Goal: Obtain resource: Obtain resource

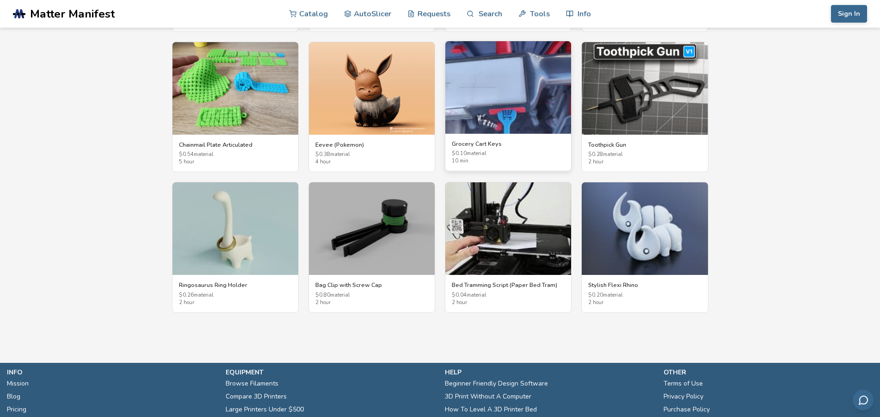
scroll to position [1755, 0]
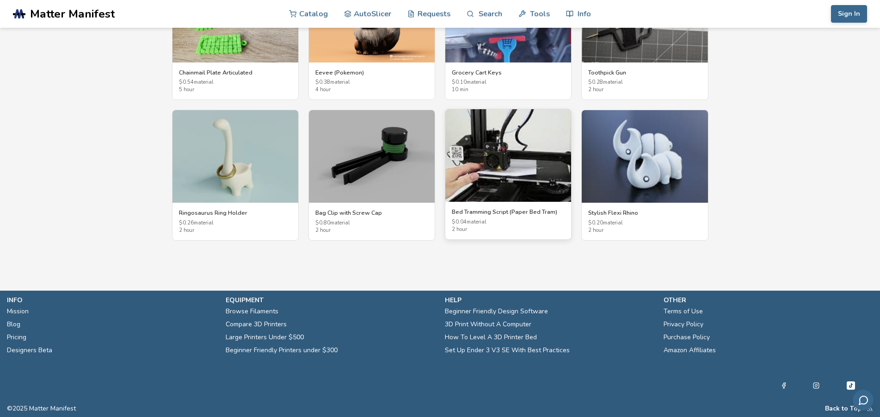
click at [501, 212] on h3 "Bed Tramming Script (Paper Bed Tram)" at bounding box center [508, 211] width 113 height 7
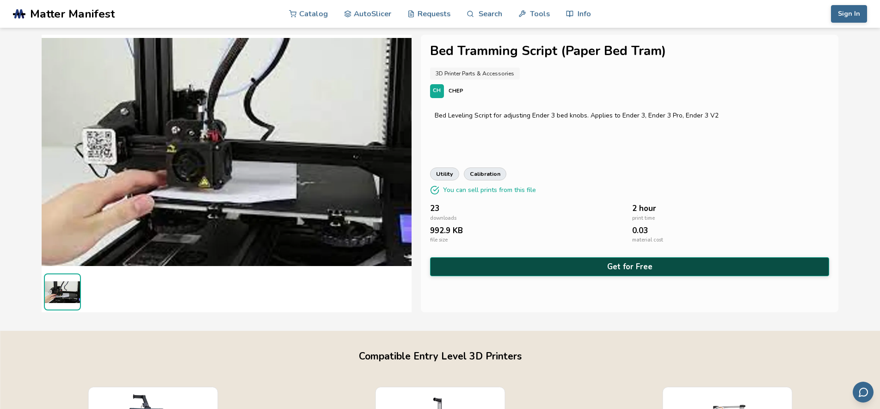
click at [631, 267] on button "Get for Free" at bounding box center [630, 266] width 400 height 19
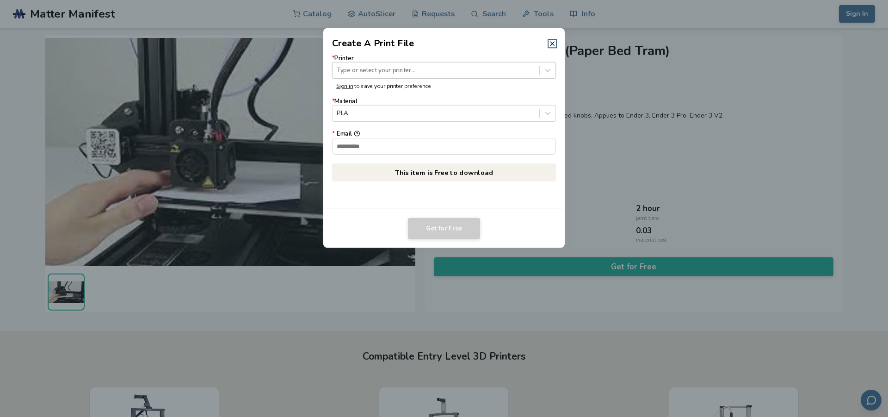
click at [372, 68] on div at bounding box center [436, 70] width 198 height 9
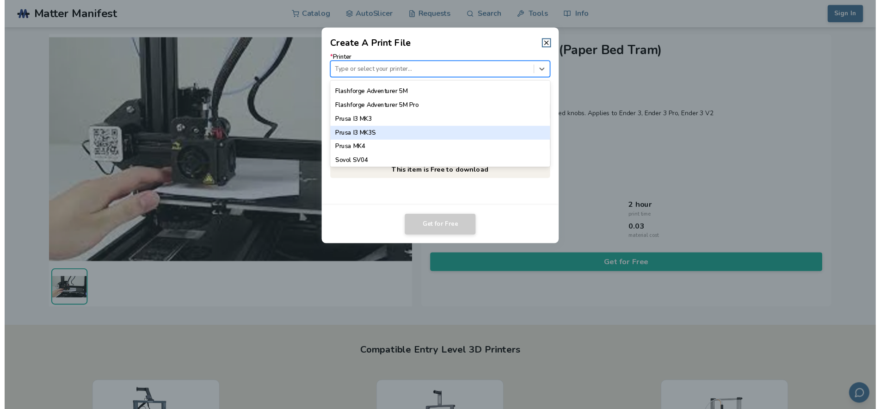
scroll to position [716, 0]
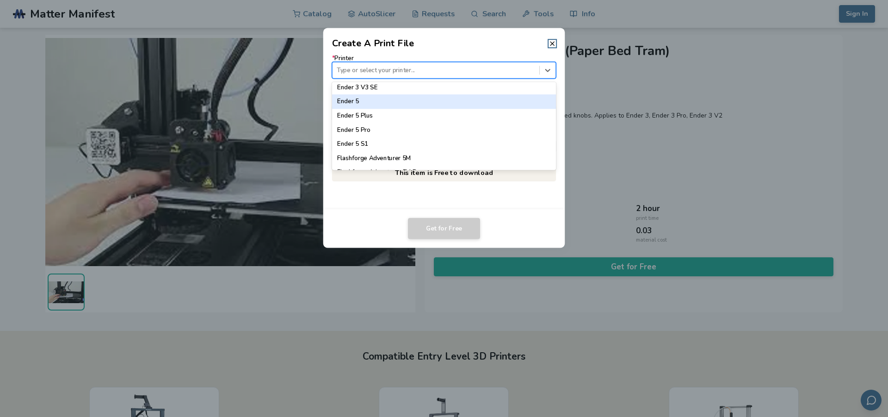
click at [352, 101] on div "Ender 5" at bounding box center [444, 101] width 224 height 14
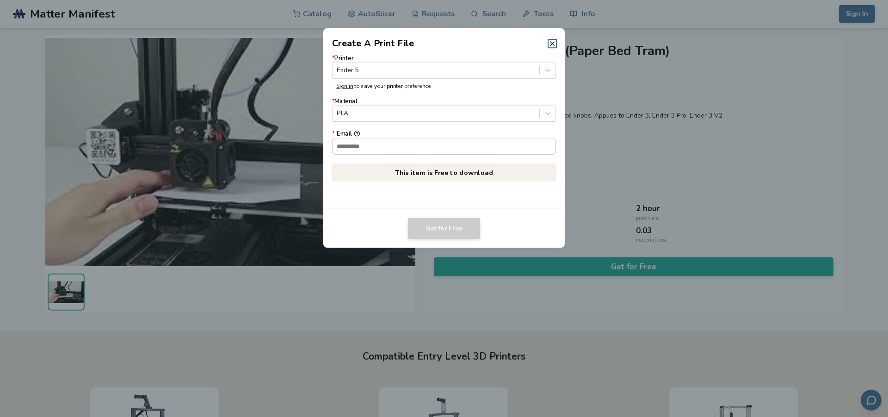
click at [360, 148] on input "* Email" at bounding box center [444, 146] width 223 height 16
type input "**********"
click at [438, 225] on button "Get for Free" at bounding box center [444, 228] width 72 height 21
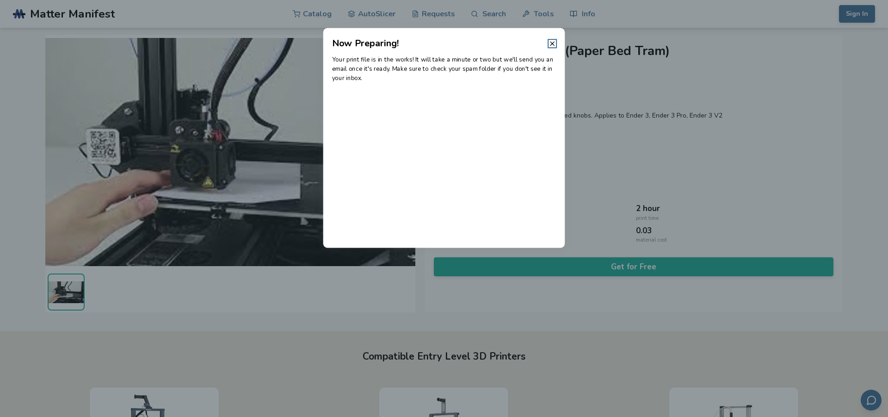
click at [739, 158] on dialog "Now Preparing! Your print file is in the works! It will take a minute or two bu…" at bounding box center [444, 209] width 844 height 396
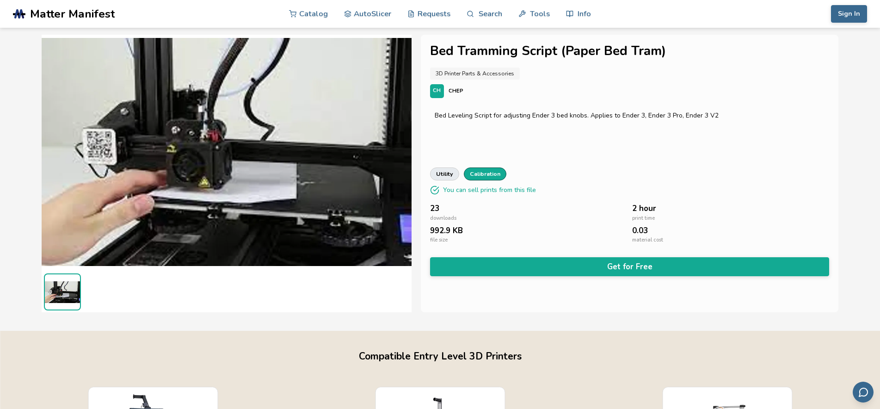
click at [481, 174] on link "calibration" at bounding box center [485, 173] width 43 height 13
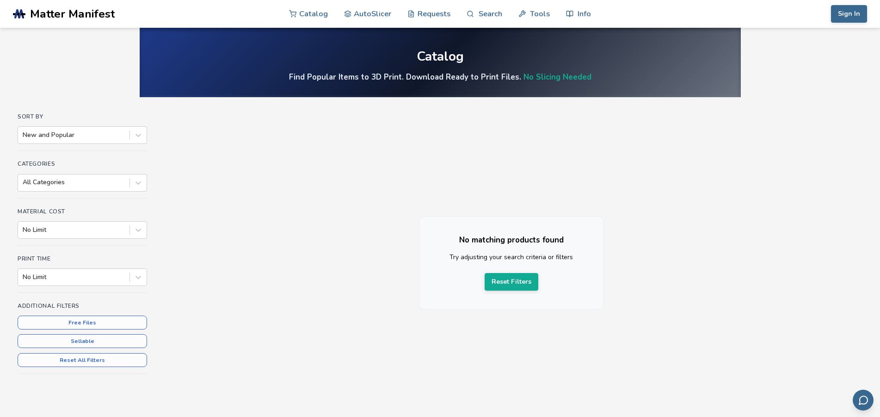
click at [376, 172] on div "No matching products found Try adjusting your search criteria or filters Reset …" at bounding box center [511, 258] width 702 height 177
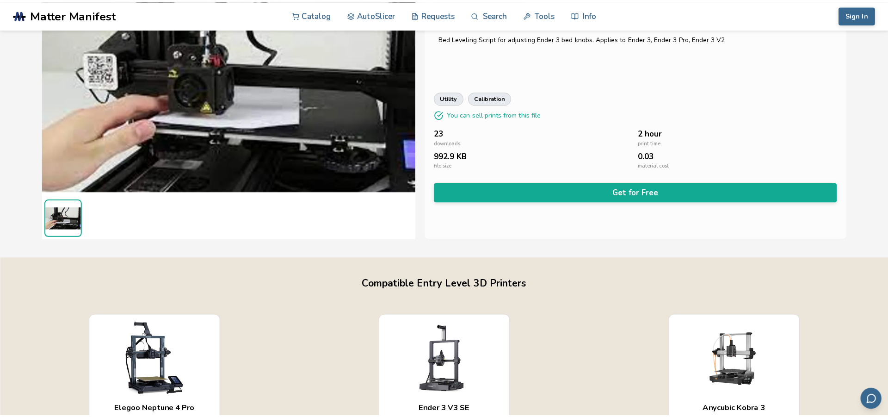
scroll to position [94, 0]
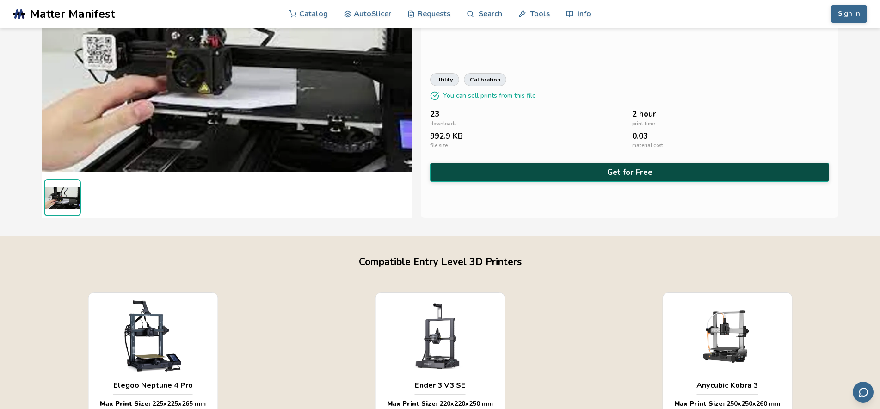
click at [633, 170] on button "Get for Free" at bounding box center [630, 172] width 400 height 19
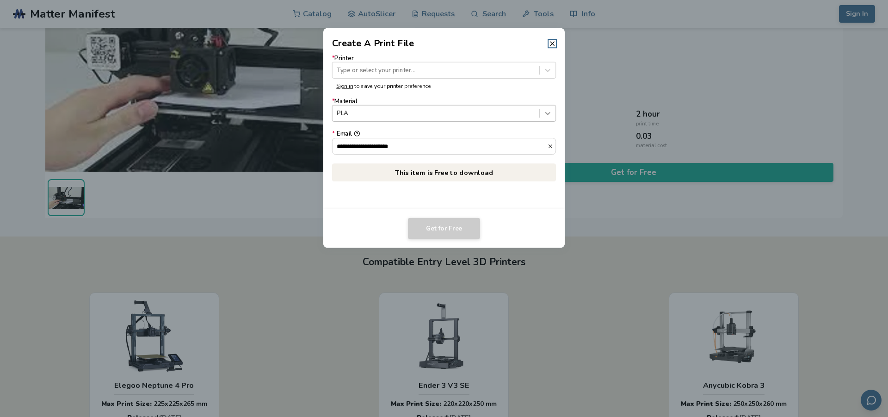
click at [548, 113] on icon at bounding box center [547, 113] width 9 height 9
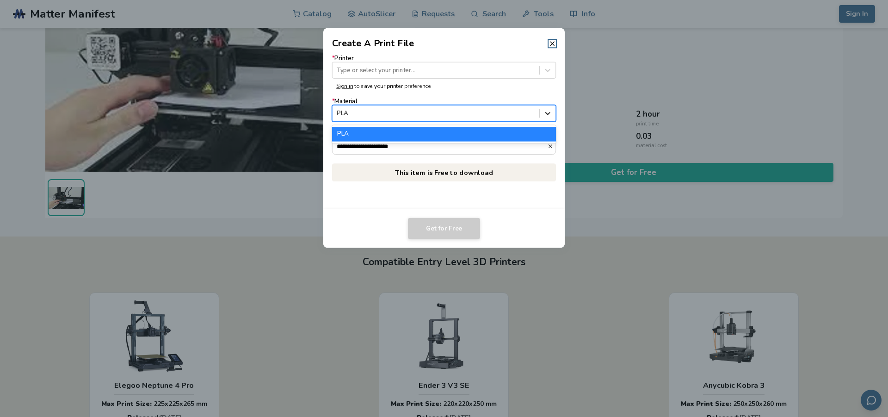
click at [546, 112] on icon at bounding box center [547, 113] width 9 height 9
drag, startPoint x: 337, startPoint y: 112, endPoint x: 372, endPoint y: 113, distance: 35.2
click at [372, 113] on div "PLA" at bounding box center [436, 113] width 207 height 12
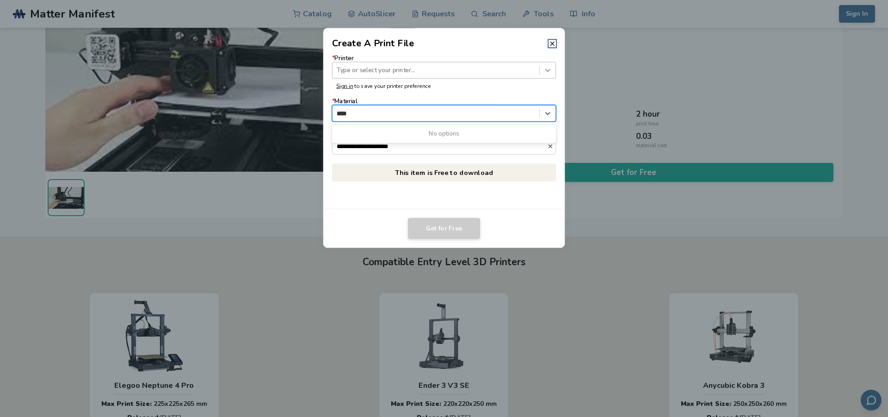
type input "****"
click at [548, 72] on icon at bounding box center [547, 70] width 5 height 3
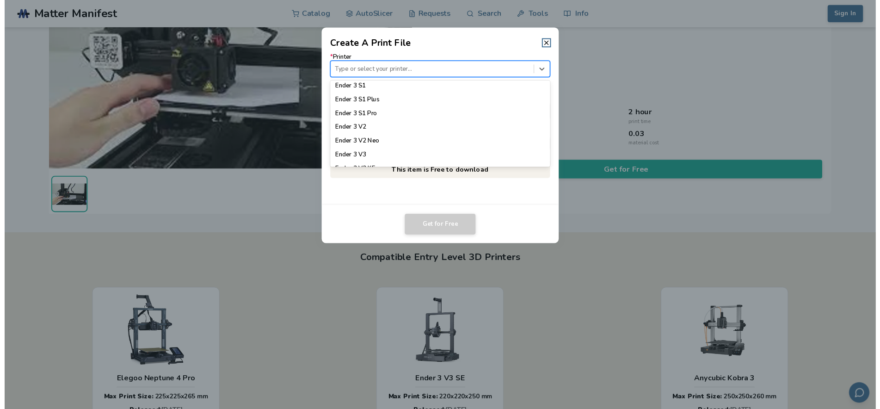
scroll to position [702, 0]
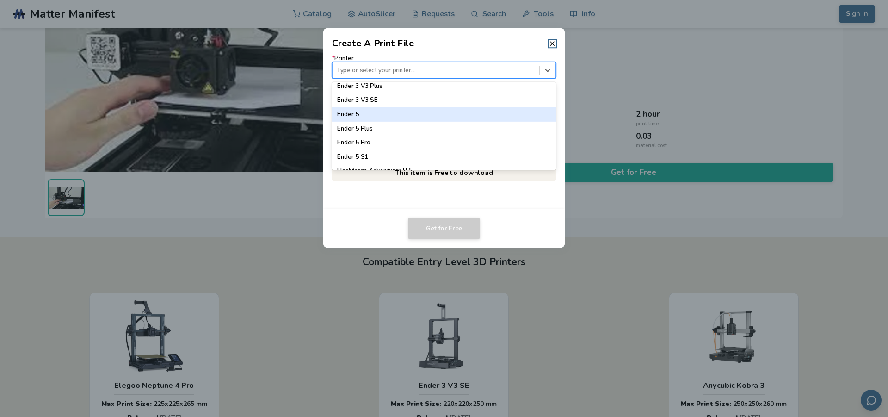
click at [356, 114] on div "Ender 5" at bounding box center [444, 114] width 224 height 14
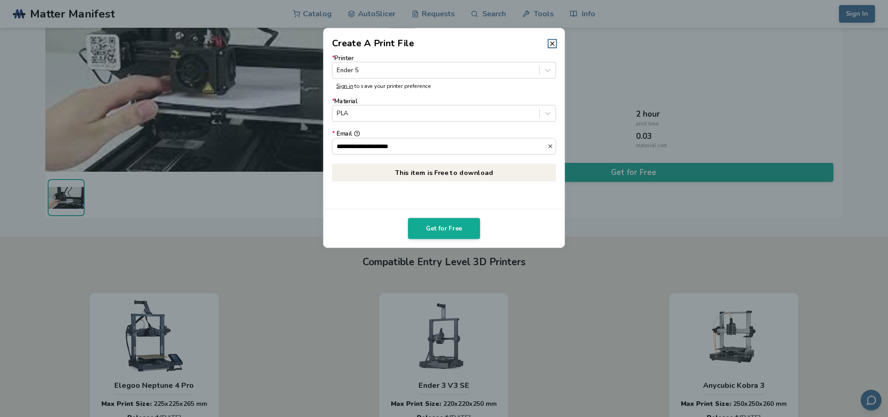
drag, startPoint x: 554, startPoint y: 43, endPoint x: 548, endPoint y: 42, distance: 5.2
click at [553, 43] on icon at bounding box center [551, 43] width 7 height 7
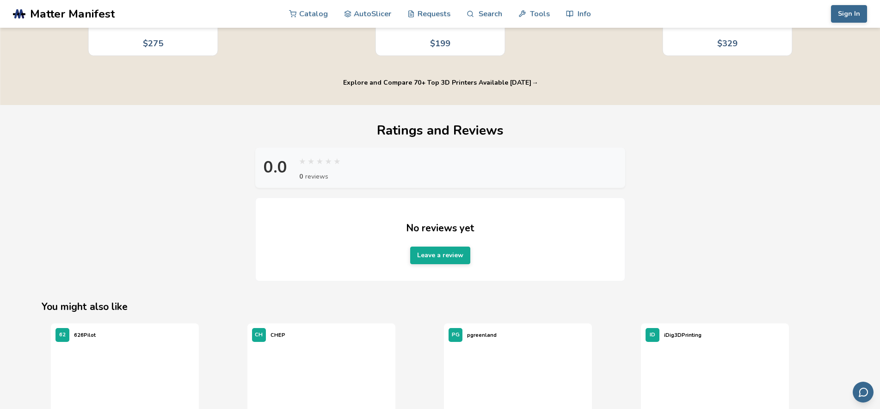
scroll to position [189, 0]
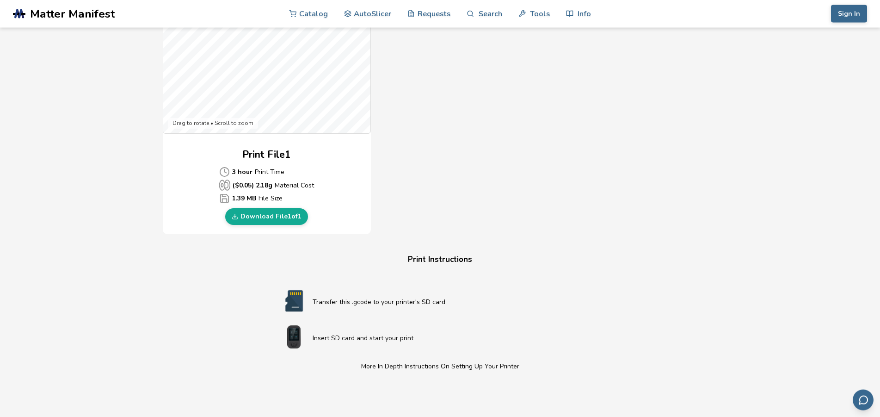
scroll to position [305, 0]
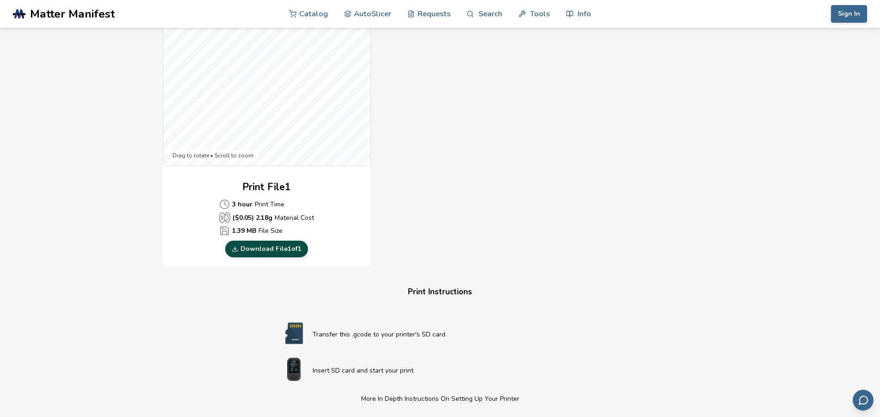
click at [276, 249] on link "Download File 1 of 1" at bounding box center [266, 248] width 83 height 17
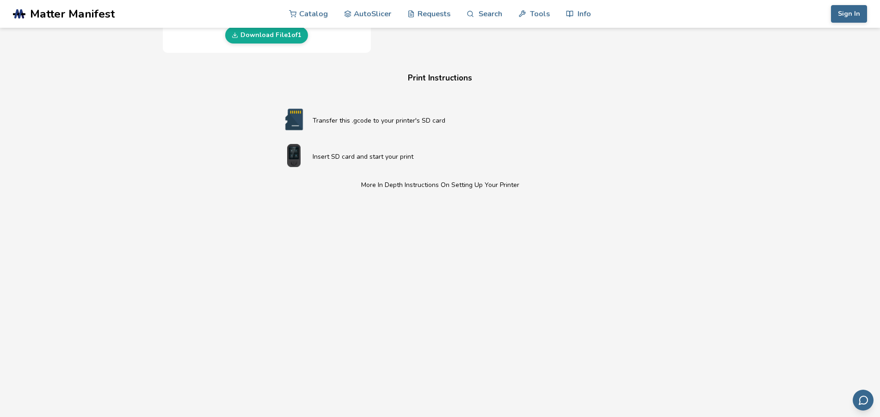
scroll to position [613, 0]
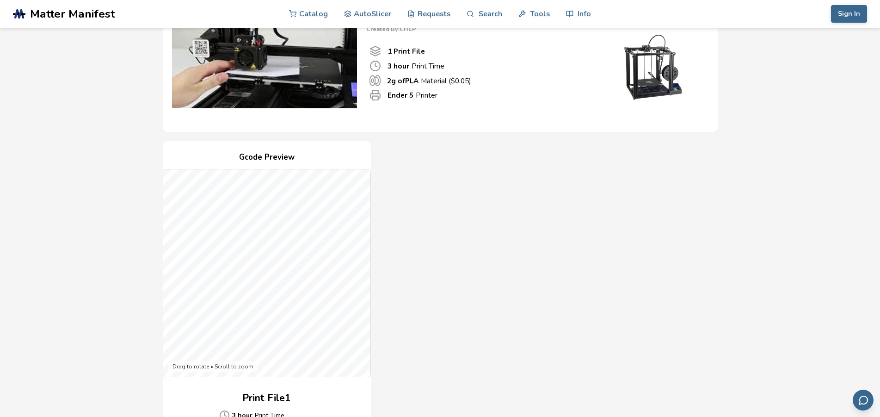
scroll to position [0, 0]
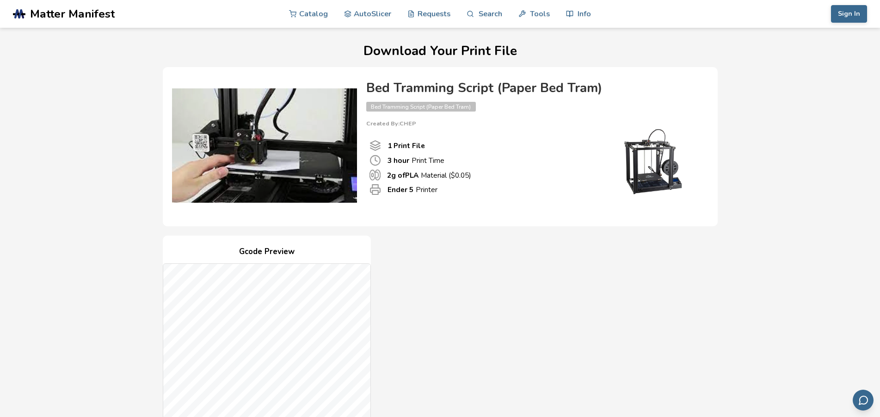
drag, startPoint x: 702, startPoint y: 58, endPoint x: 683, endPoint y: 59, distance: 19.9
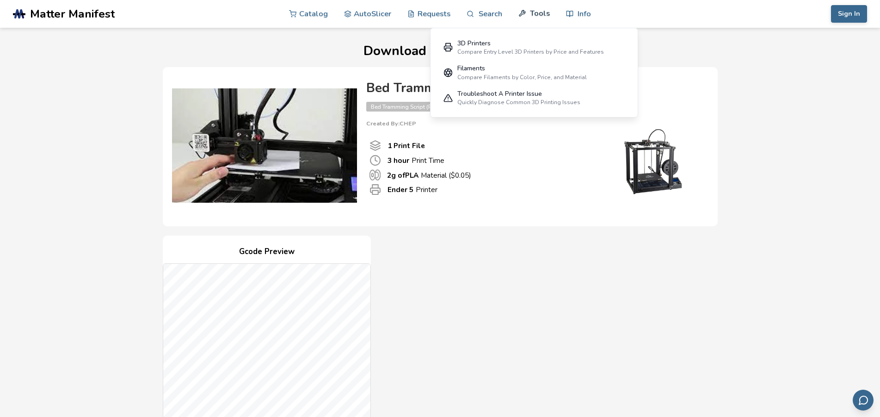
click at [536, 14] on link "Tools" at bounding box center [533, 14] width 31 height 28
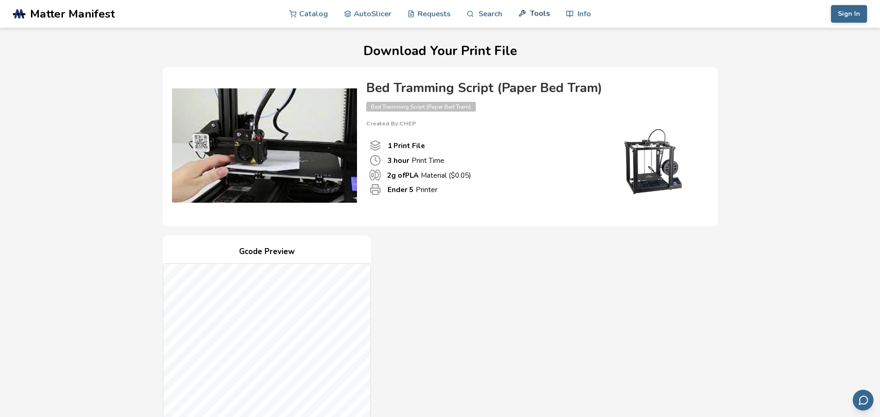
click at [536, 14] on link "Tools" at bounding box center [533, 14] width 31 height 28
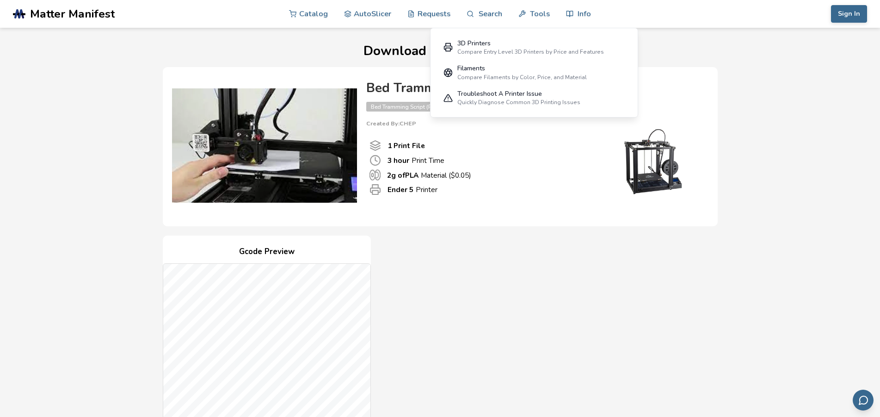
click at [561, 197] on div "1 Print File 3 hour Print Time 2 g of PLA Material ($ 0.05 ) Ender 5 Printer" at bounding box center [480, 167] width 228 height 81
